Goal: Information Seeking & Learning: Learn about a topic

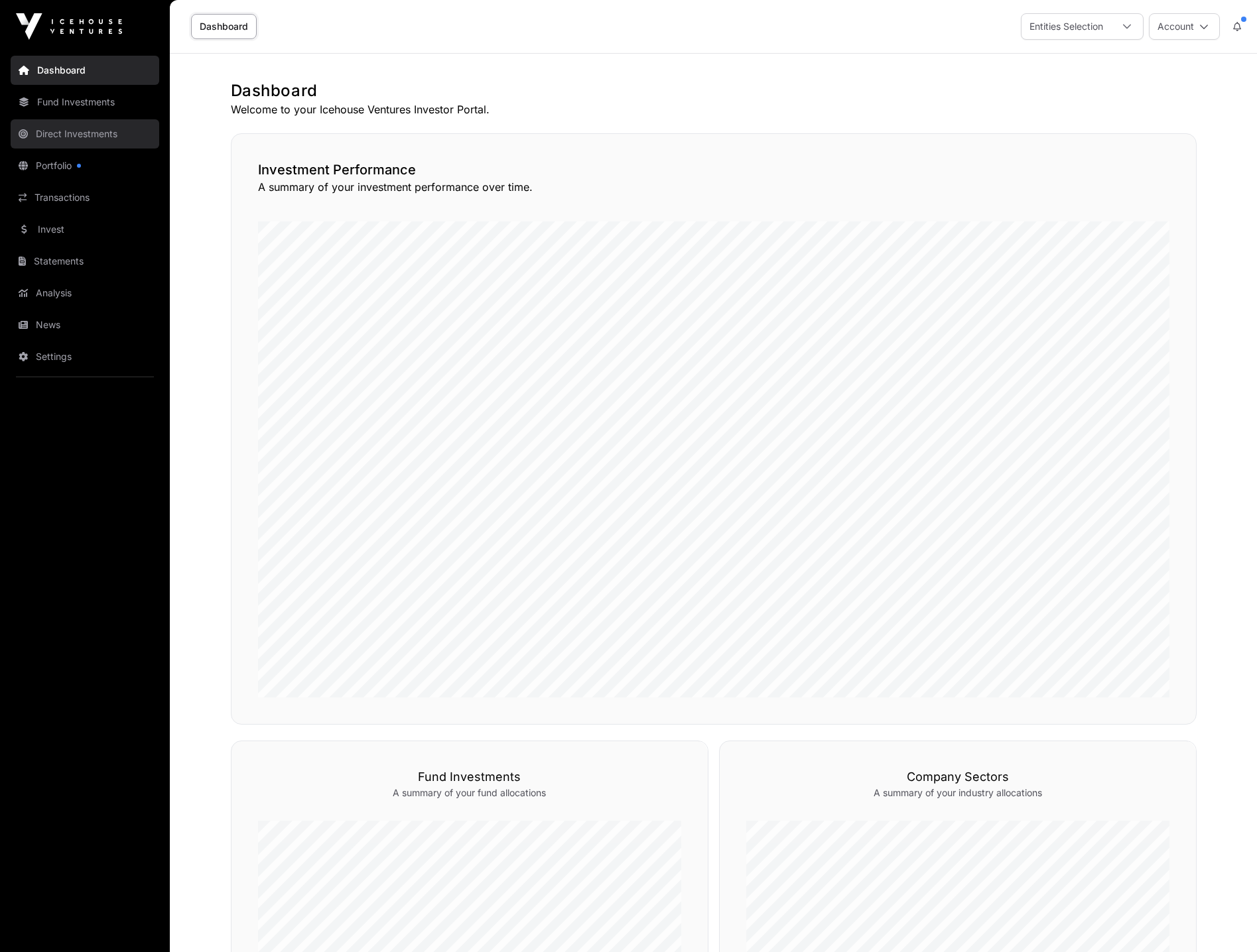
click at [54, 128] on link "Direct Investments" at bounding box center [85, 134] width 149 height 29
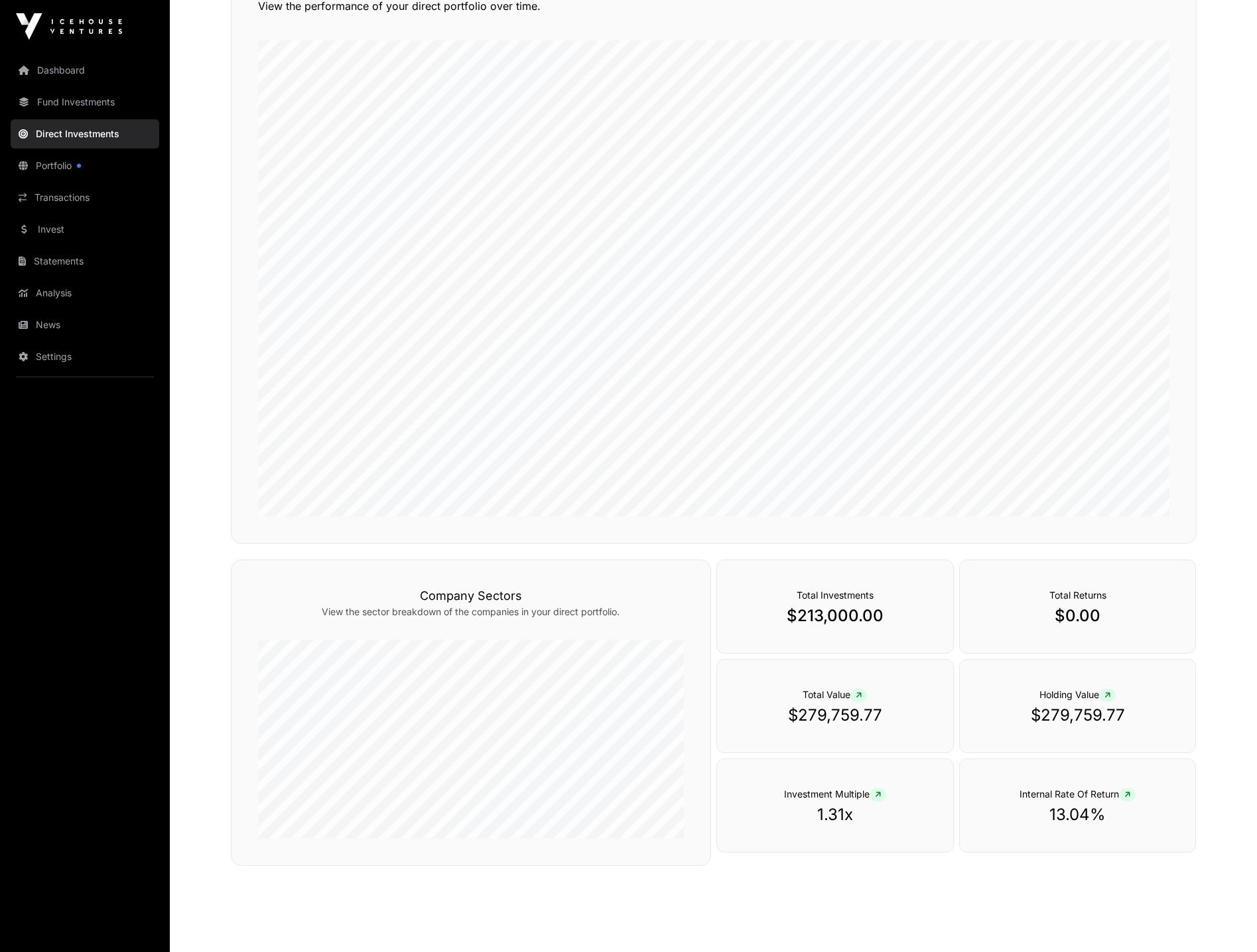
scroll to position [129, 0]
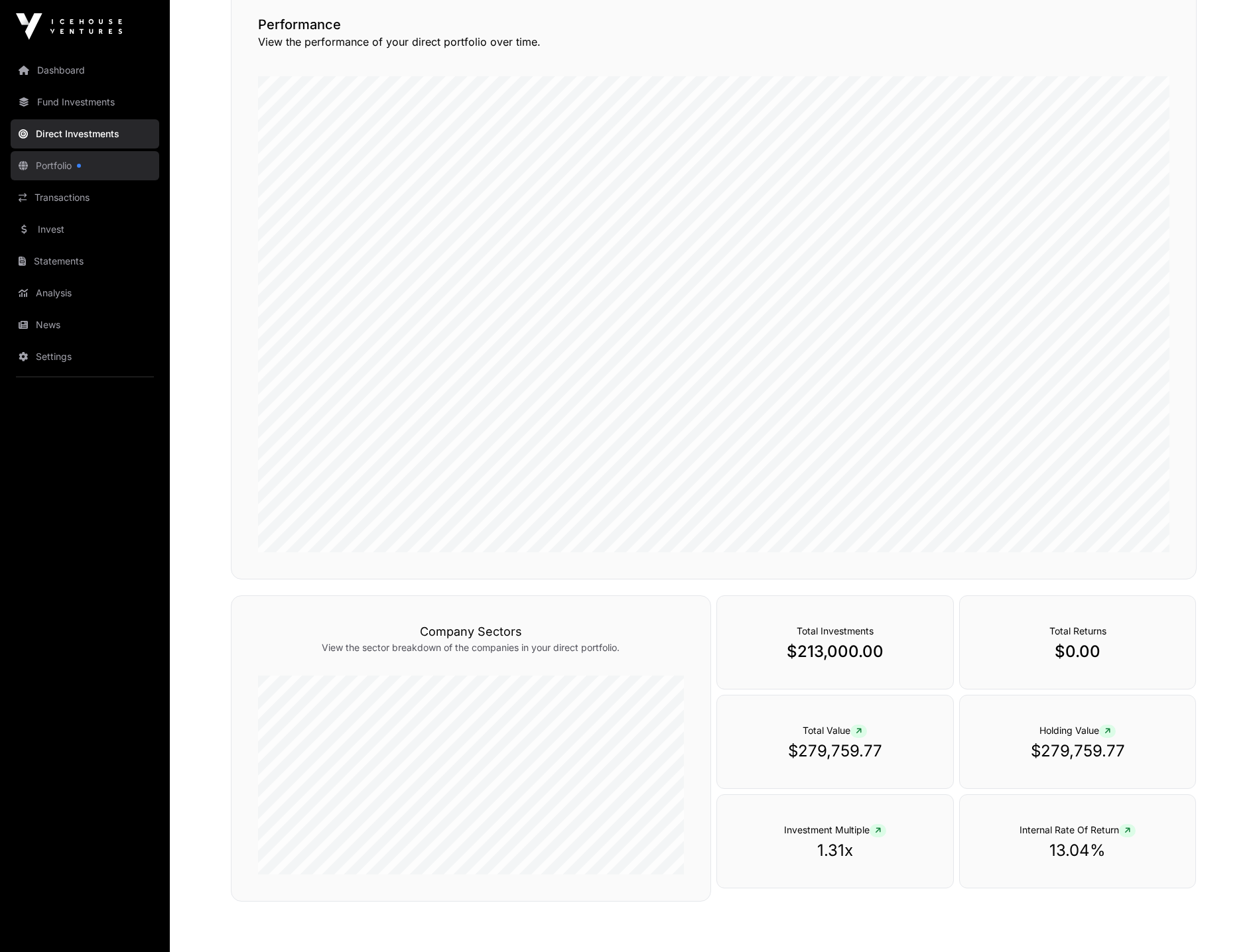
click at [73, 168] on link "Portfolio" at bounding box center [85, 165] width 149 height 29
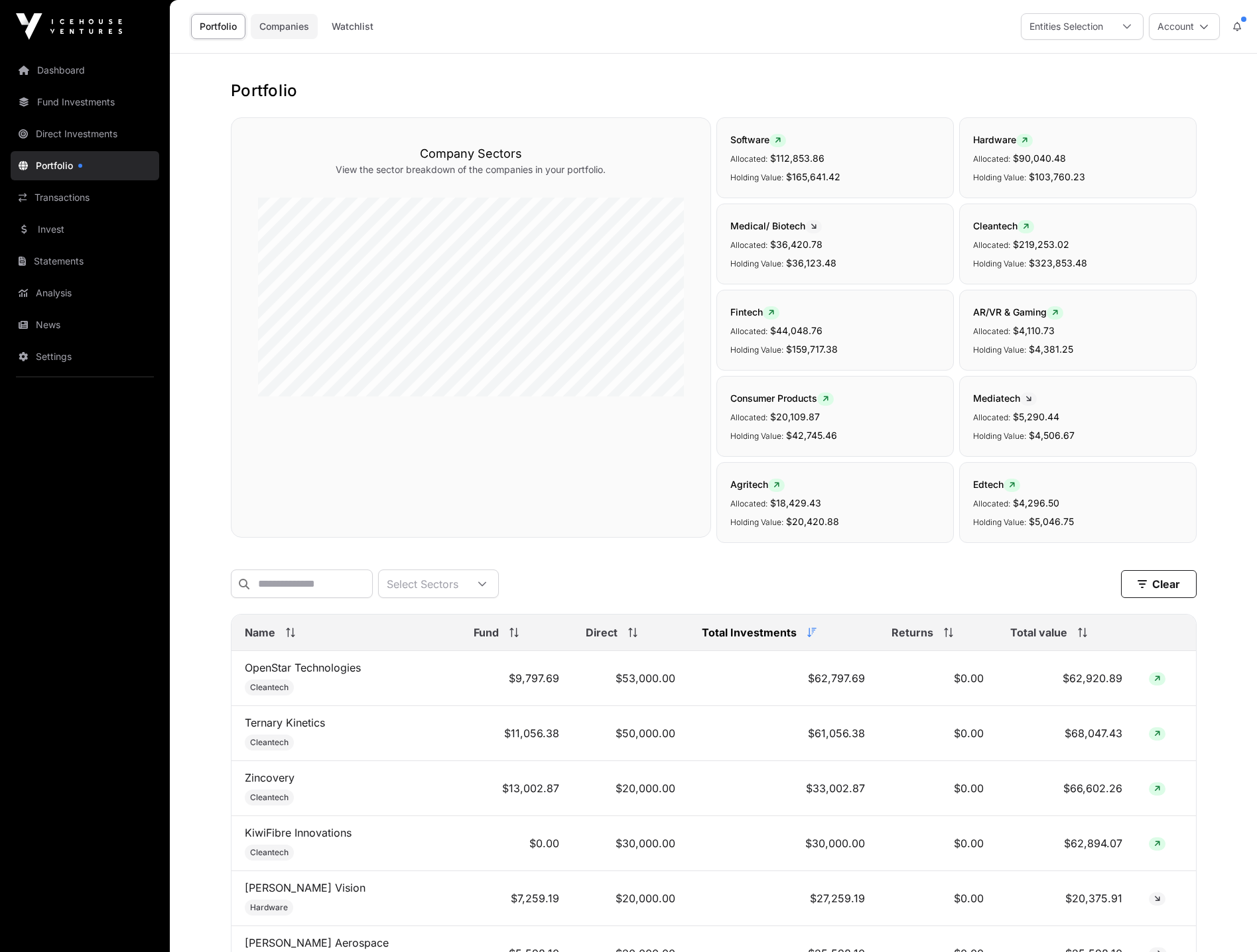
click at [297, 30] on link "Companies" at bounding box center [284, 27] width 67 height 25
